Goal: Transaction & Acquisition: Purchase product/service

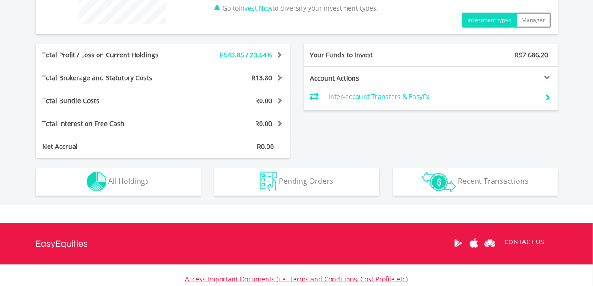
scroll to position [435, 0]
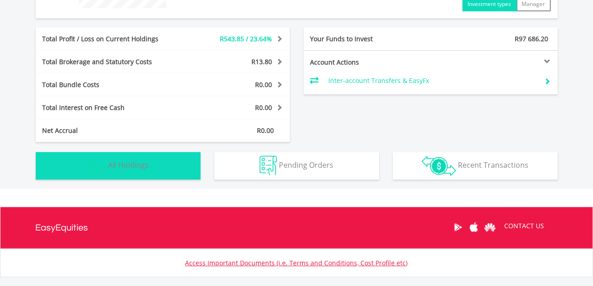
click at [166, 164] on button "Holdings All Holdings" at bounding box center [118, 165] width 165 height 27
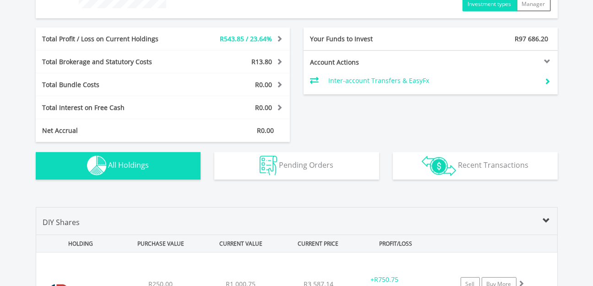
scroll to position [641, 0]
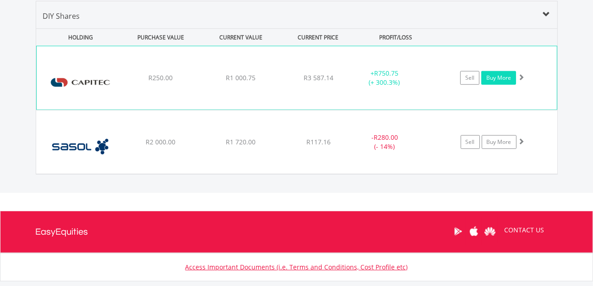
click at [495, 77] on link "Buy More" at bounding box center [498, 78] width 35 height 14
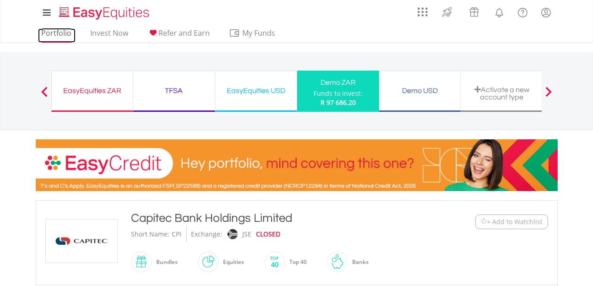
click at [63, 35] on link "Portfolio" at bounding box center [57, 35] width 38 height 14
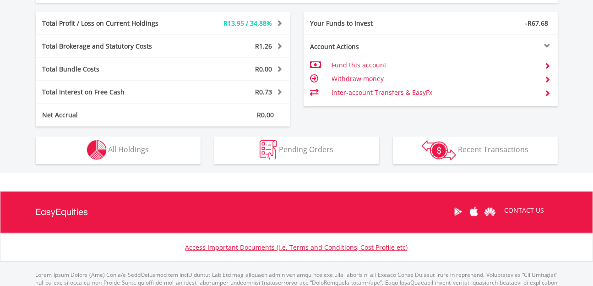
scroll to position [504, 0]
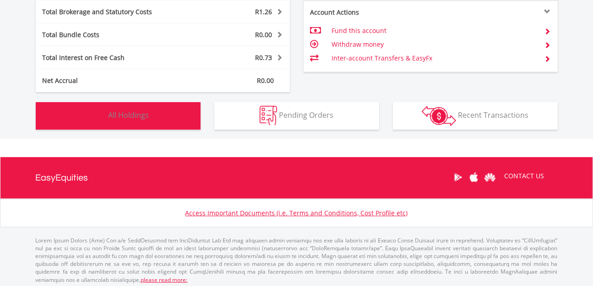
click at [130, 114] on span "All Holdings" at bounding box center [128, 115] width 41 height 10
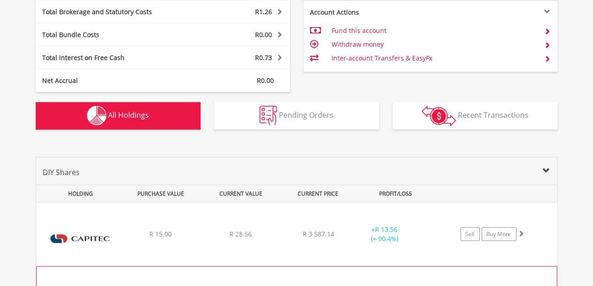
scroll to position [660, 0]
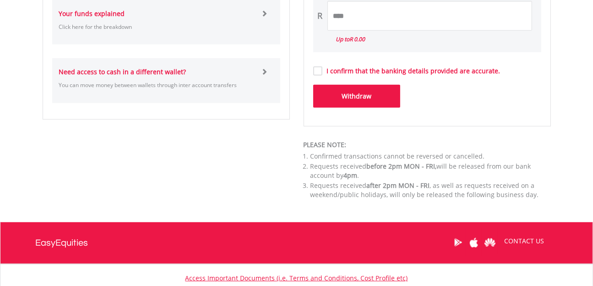
scroll to position [641, 0]
